Goal: Information Seeking & Learning: Learn about a topic

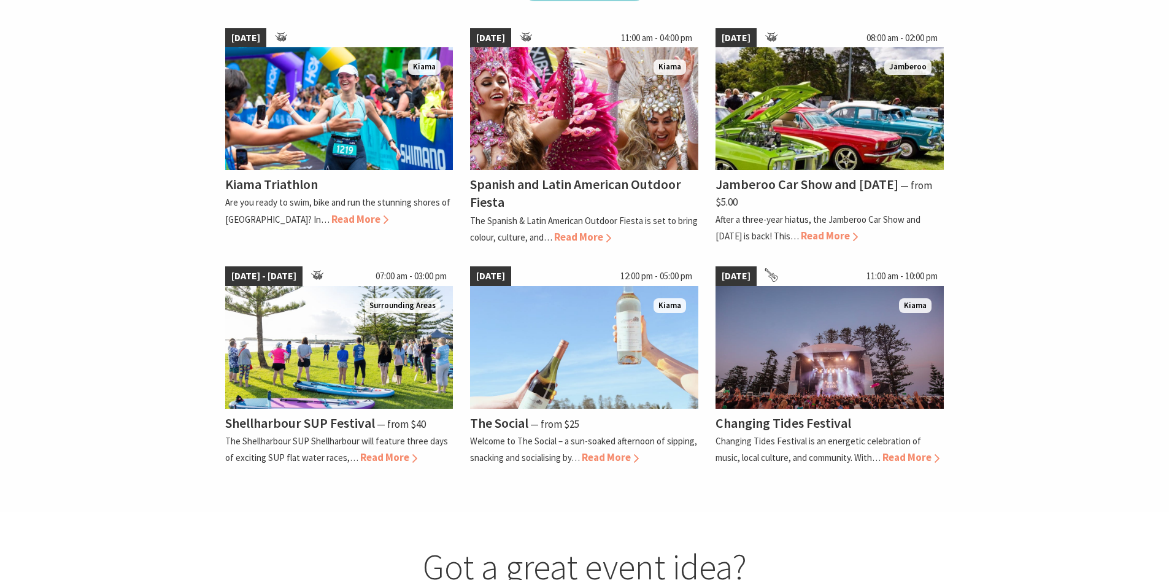
scroll to position [920, 0]
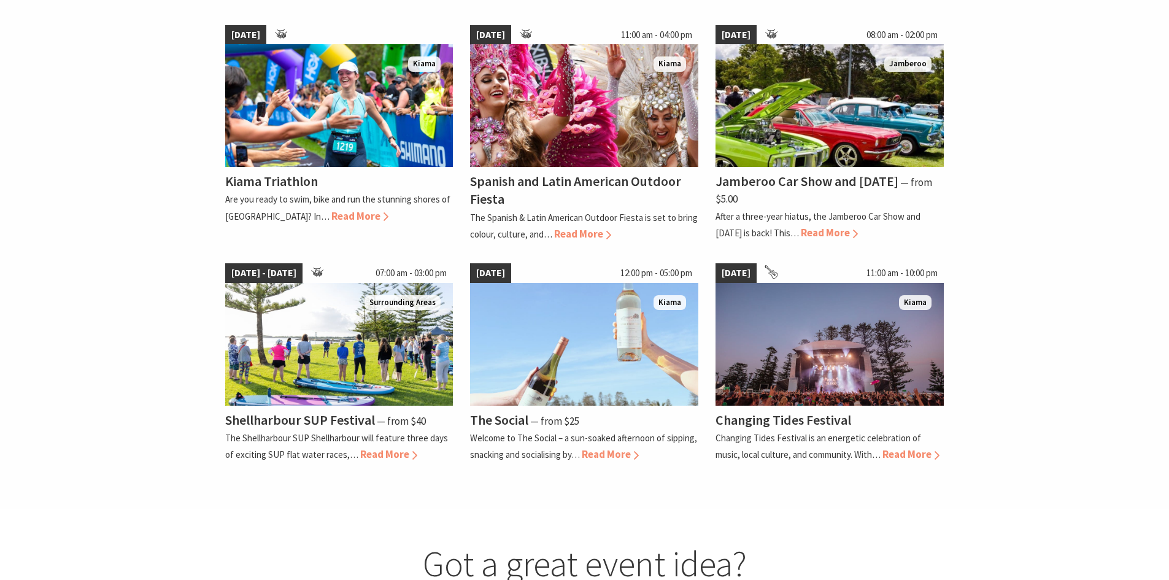
click at [837, 508] on section "Featured Events See all Events [DATE] [GEOGRAPHIC_DATA] Kiama Triathlon Are you…" at bounding box center [584, 187] width 1169 height 643
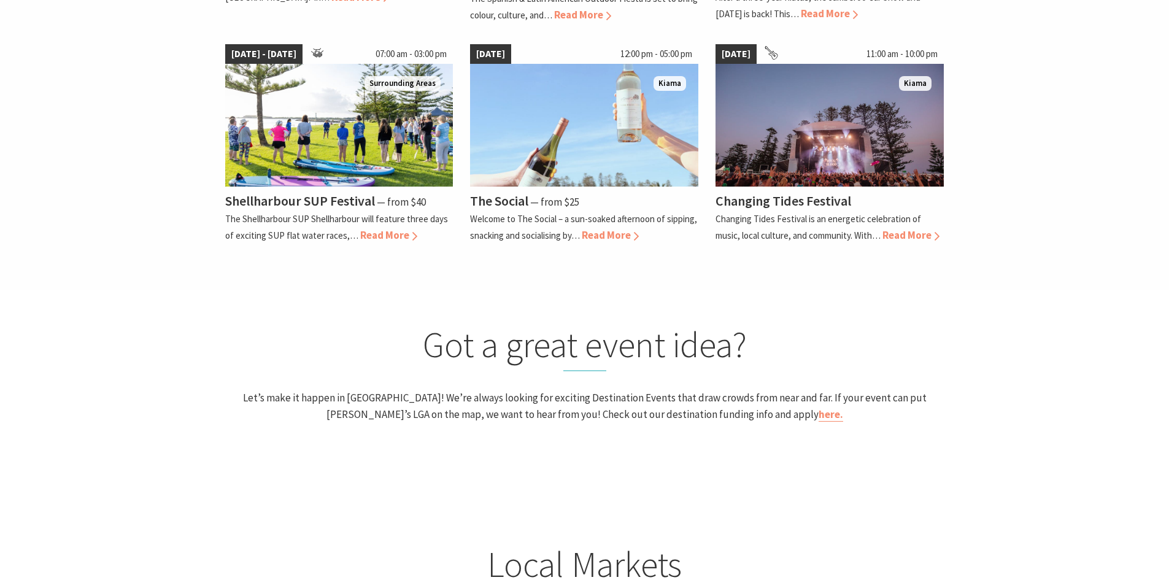
scroll to position [1104, 0]
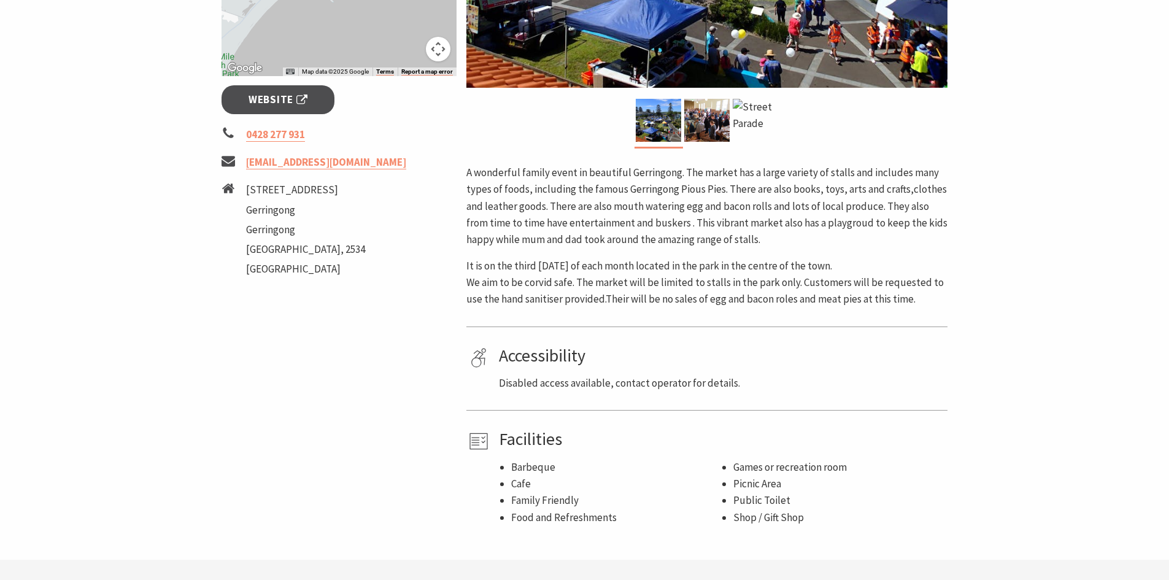
scroll to position [429, 0]
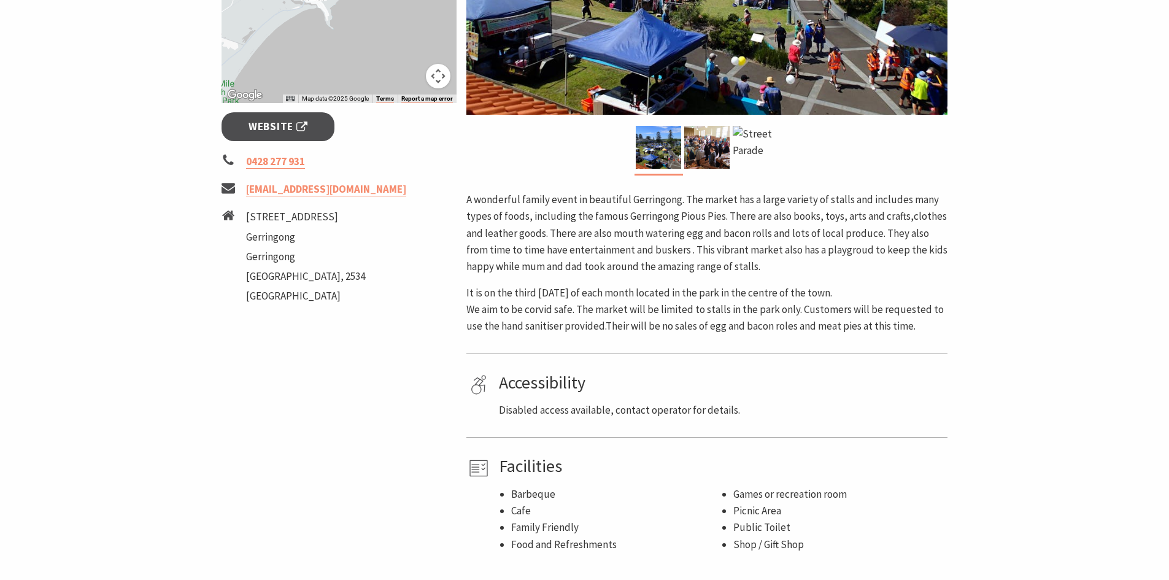
click at [934, 379] on h4 "Accessibility" at bounding box center [721, 382] width 444 height 21
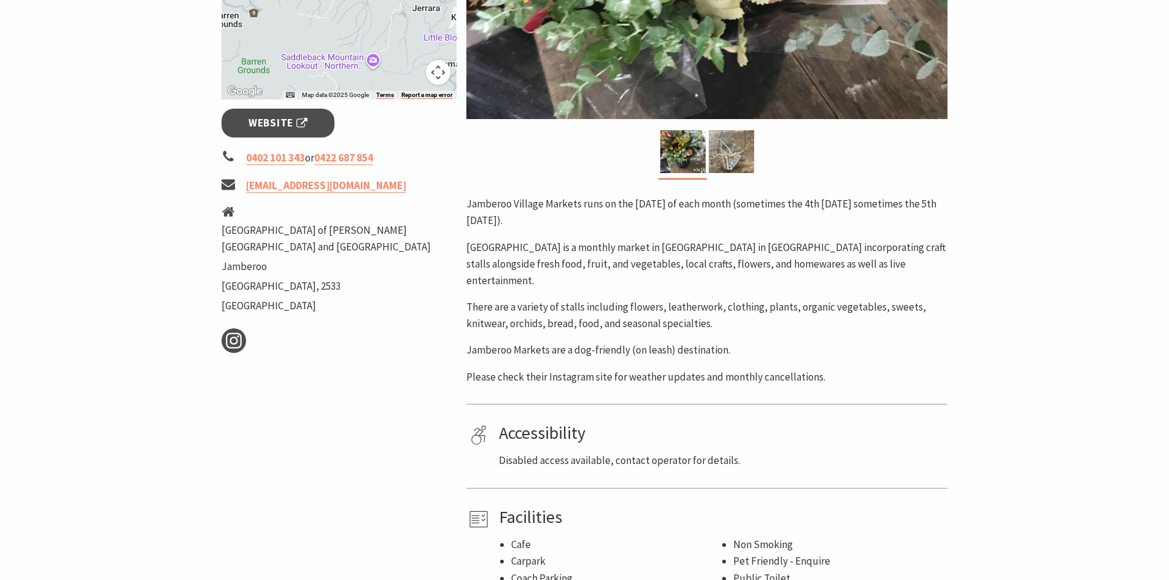
scroll to position [429, 0]
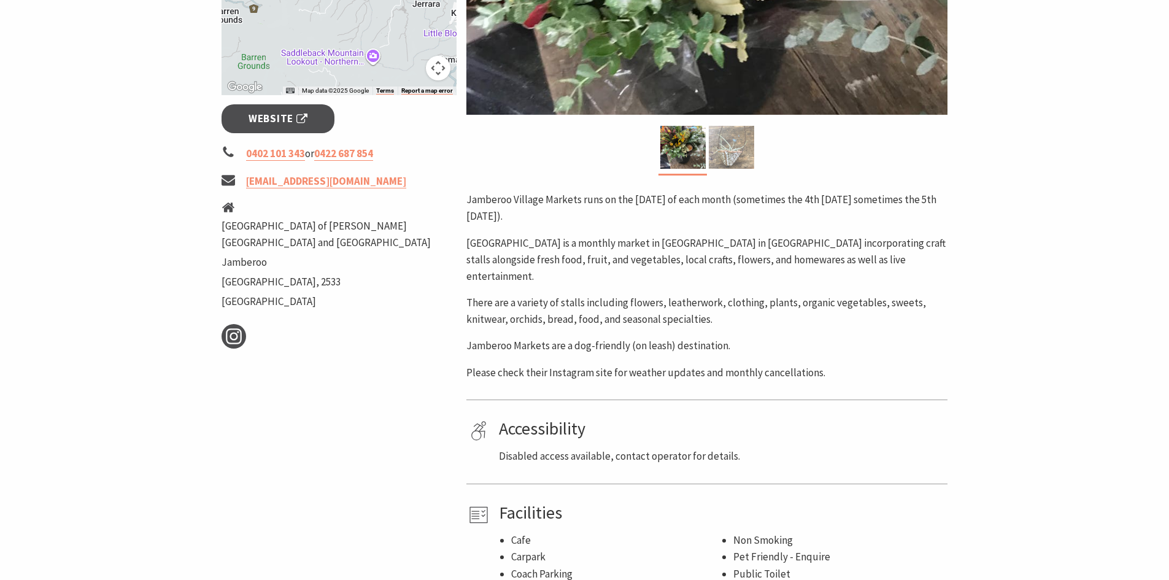
click at [738, 141] on img at bounding box center [731, 147] width 45 height 43
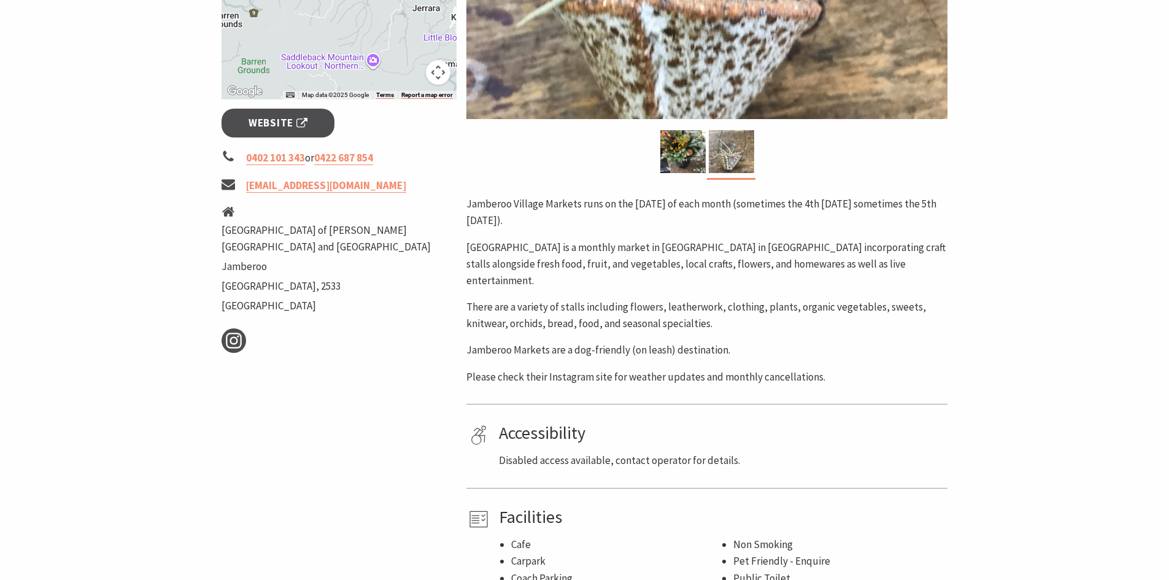
scroll to position [184, 0]
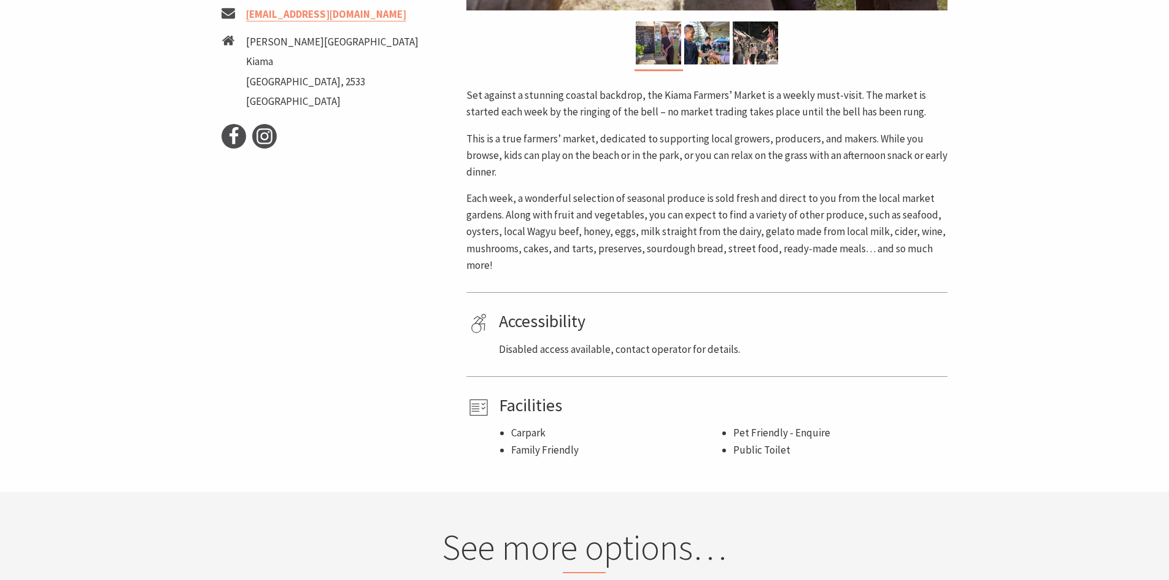
scroll to position [491, 0]
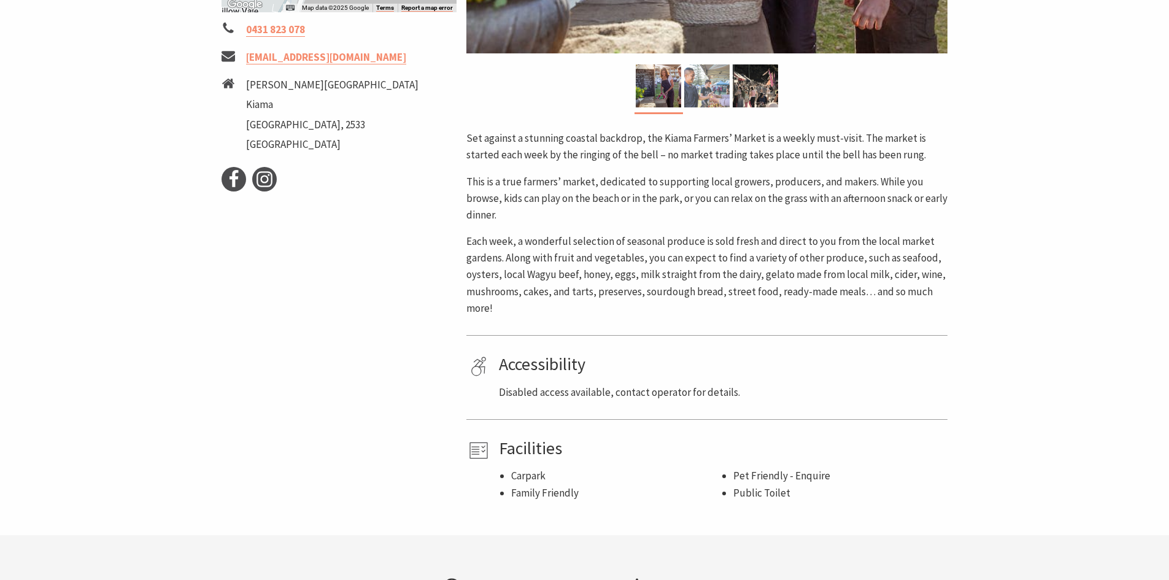
click at [707, 84] on img at bounding box center [706, 85] width 45 height 43
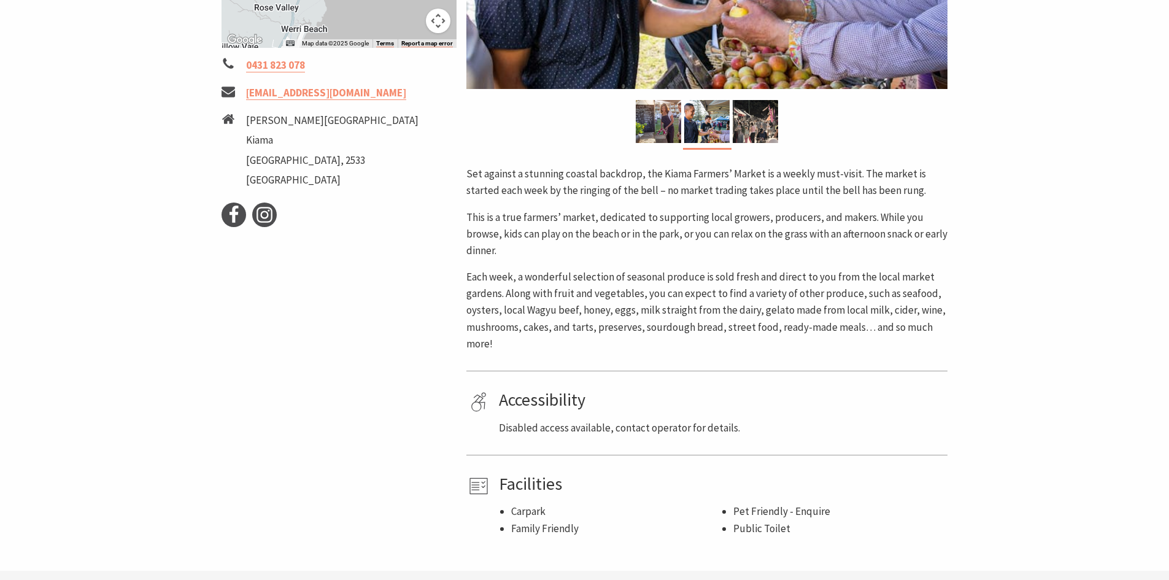
scroll to position [245, 0]
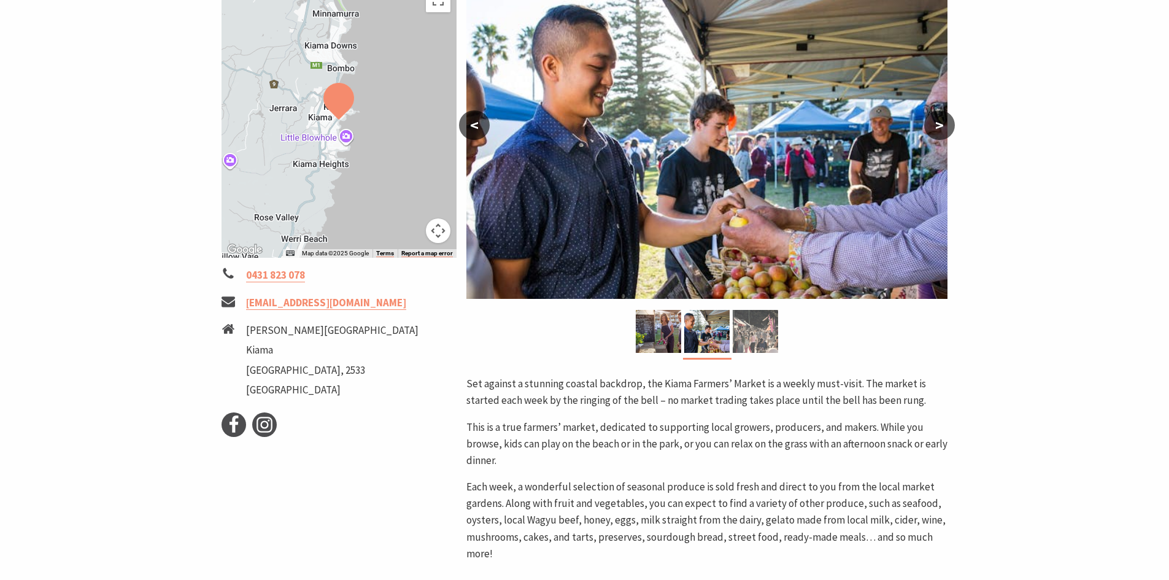
click at [747, 316] on img at bounding box center [755, 331] width 45 height 43
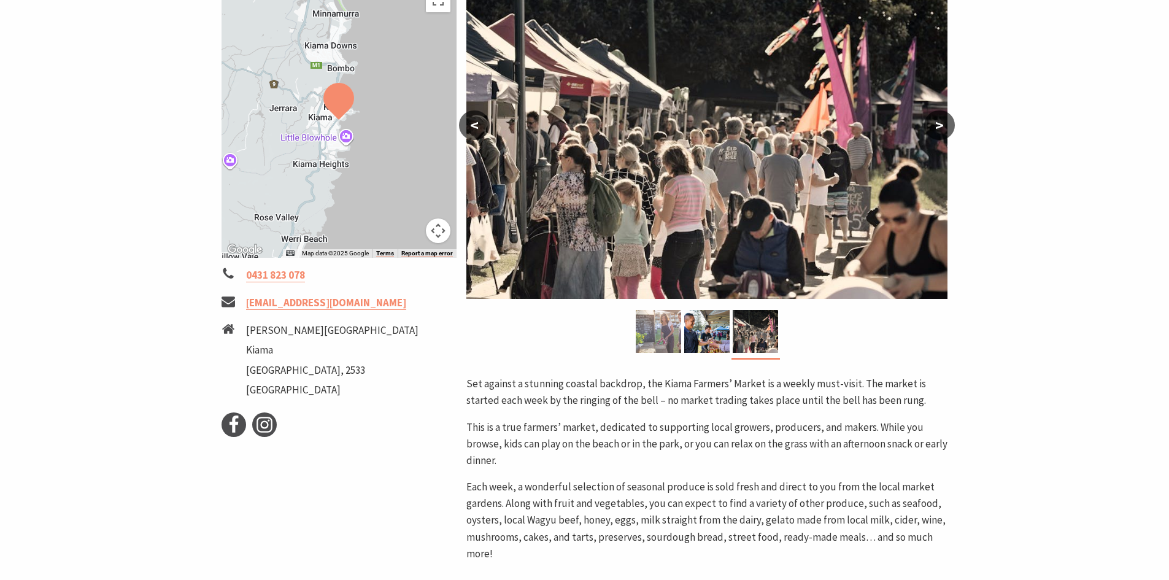
click at [659, 329] on img at bounding box center [658, 331] width 45 height 43
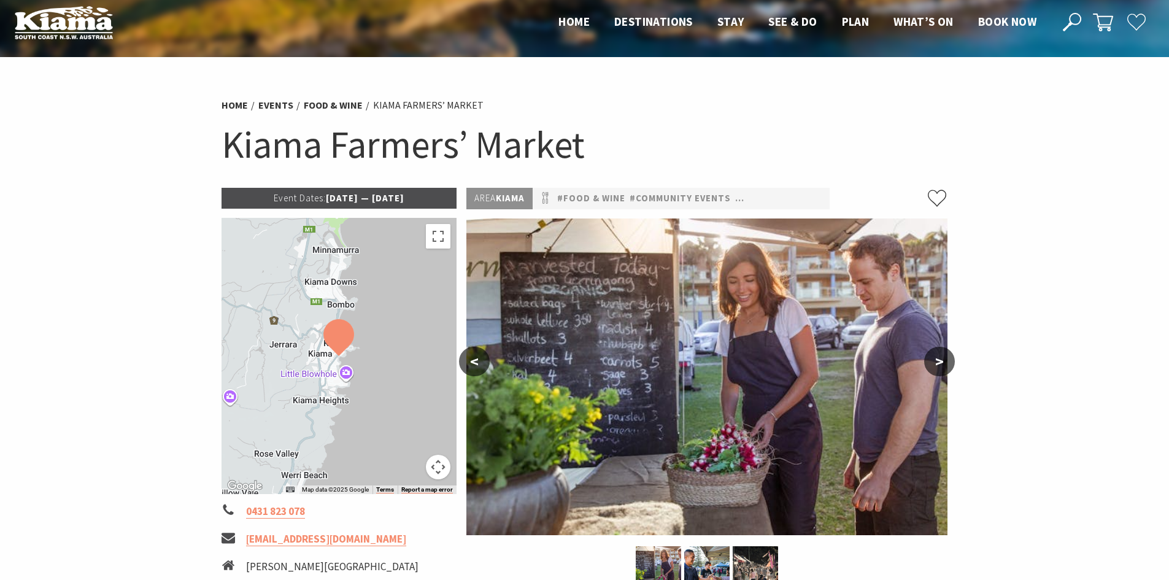
scroll to position [0, 0]
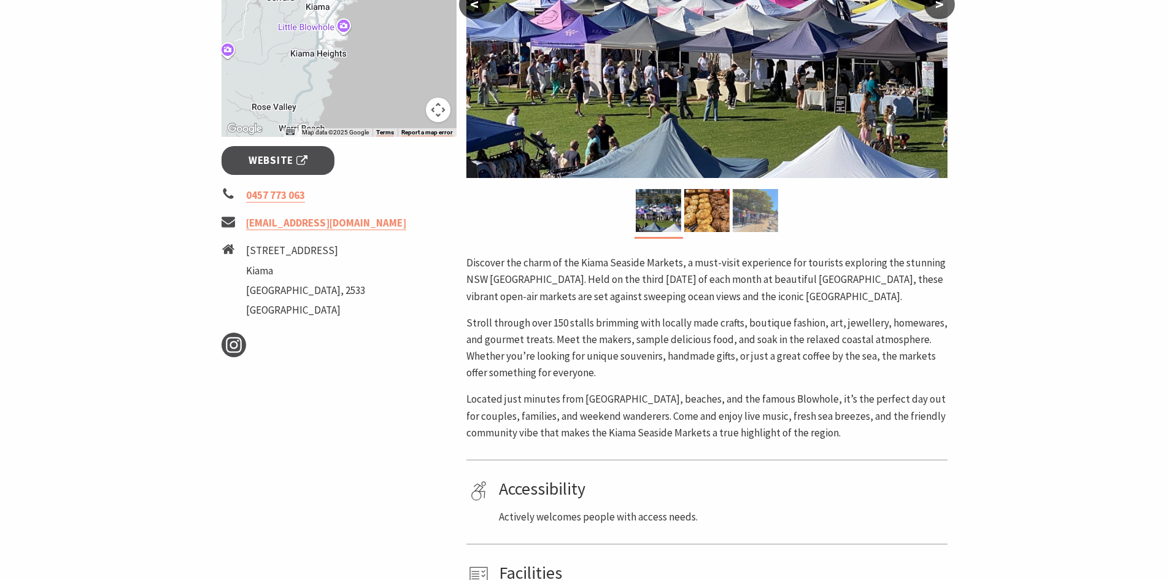
scroll to position [368, 0]
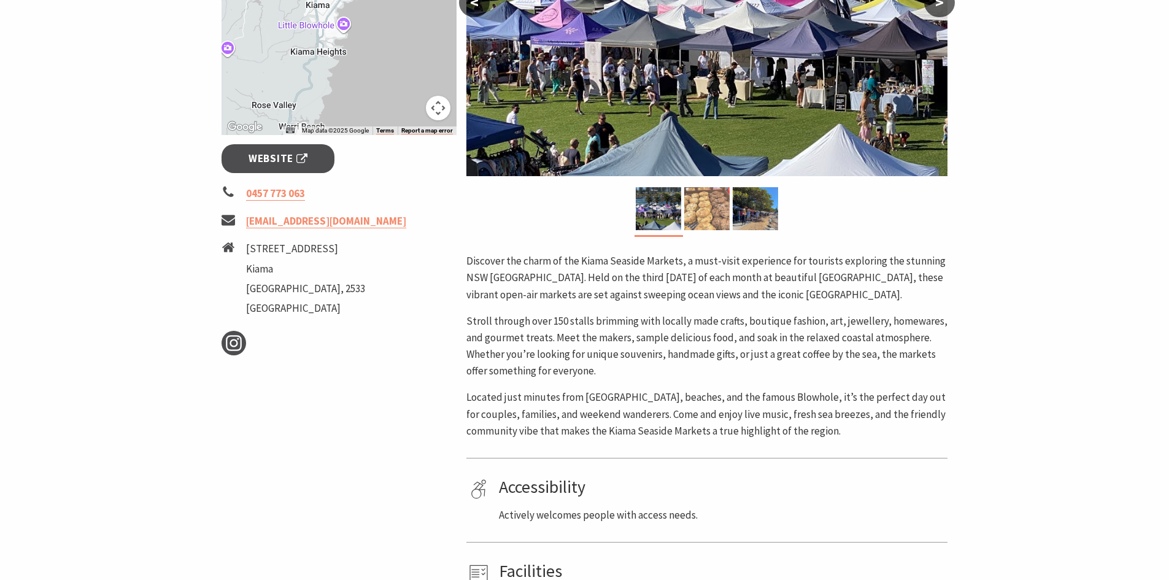
click at [717, 205] on img at bounding box center [706, 208] width 45 height 43
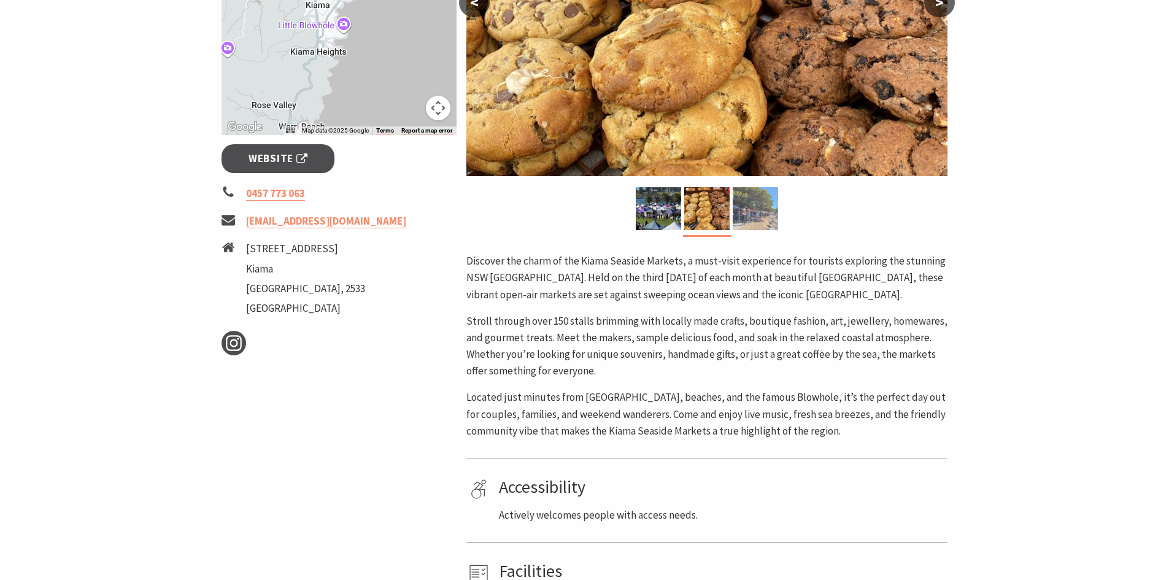
click at [751, 206] on img at bounding box center [755, 208] width 45 height 43
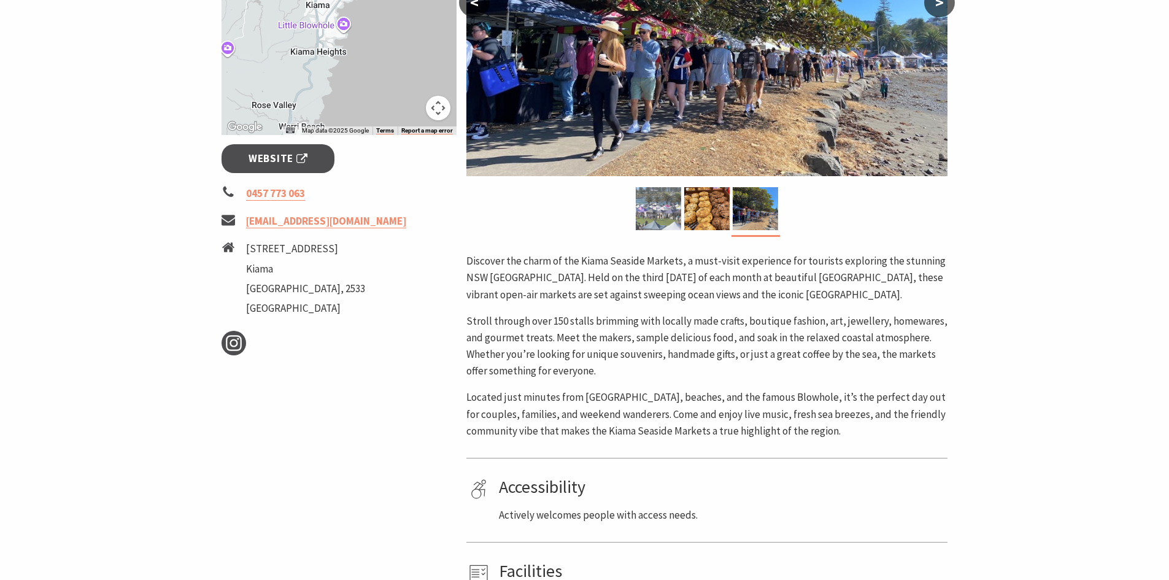
click at [673, 202] on img at bounding box center [658, 208] width 45 height 43
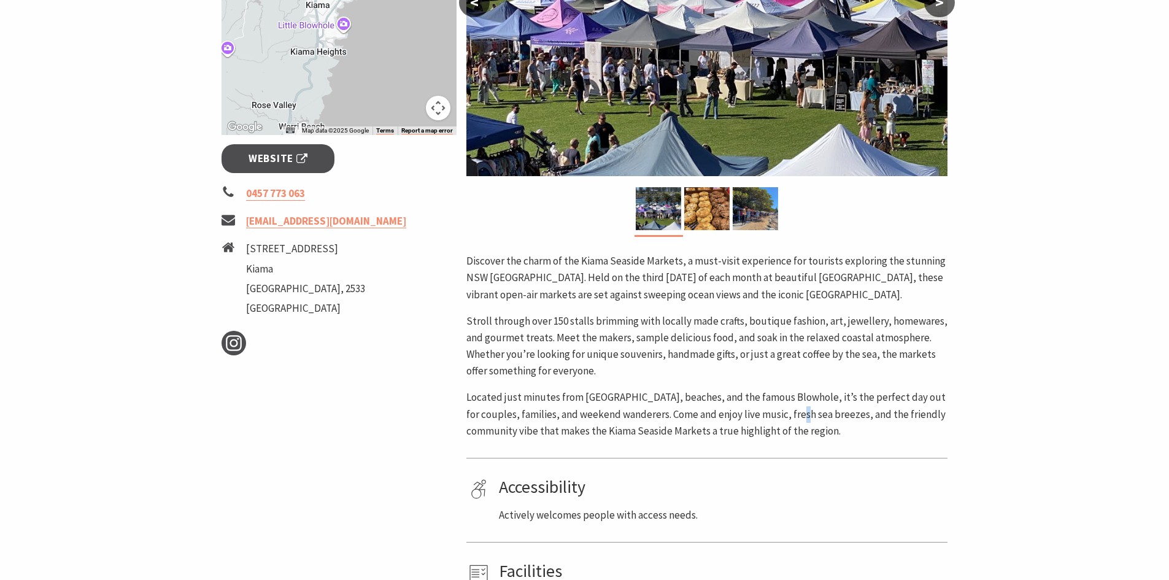
click at [806, 409] on p "Located just minutes from Kiama’s cafes, beaches, and the famous Blowhole, it’s…" at bounding box center [706, 414] width 481 height 50
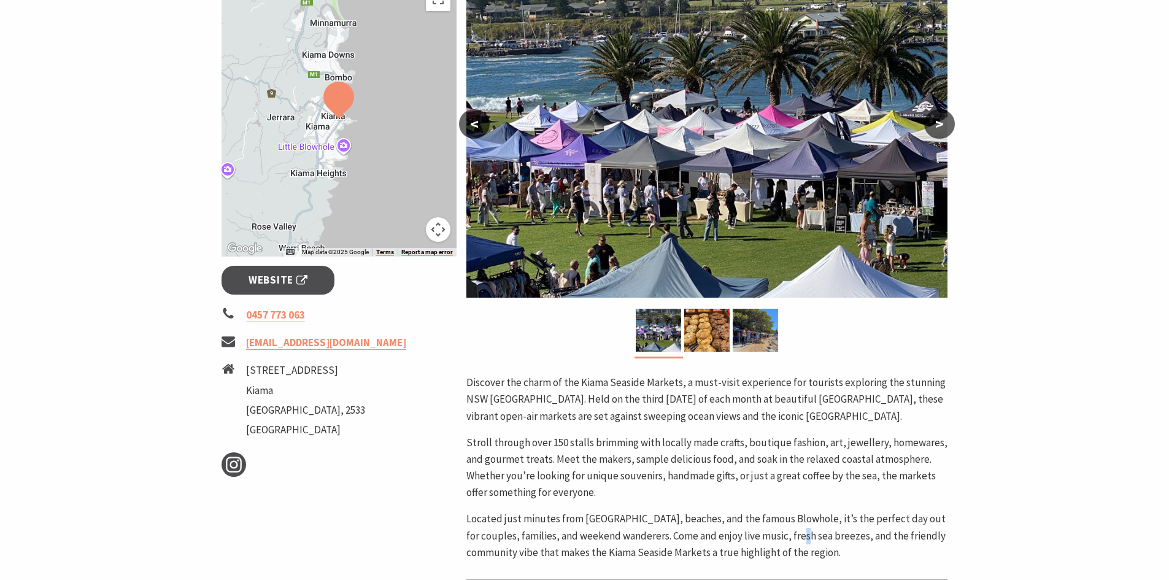
scroll to position [245, 0]
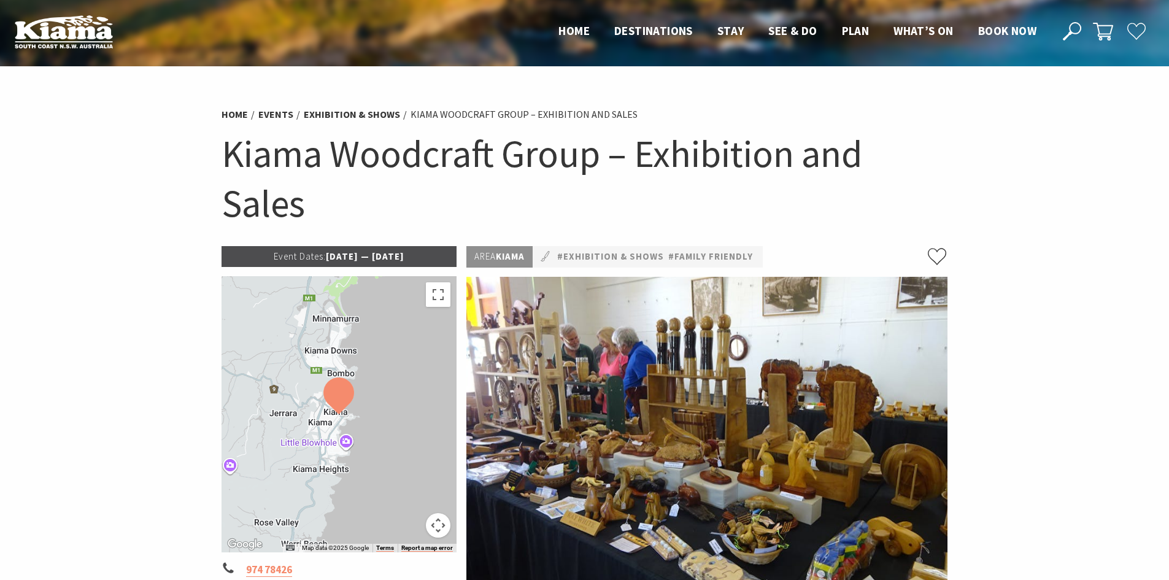
click at [844, 196] on h1 "Kiama Woodcraft Group – Exhibition and Sales" at bounding box center [584, 178] width 726 height 99
